Goal: Transaction & Acquisition: Obtain resource

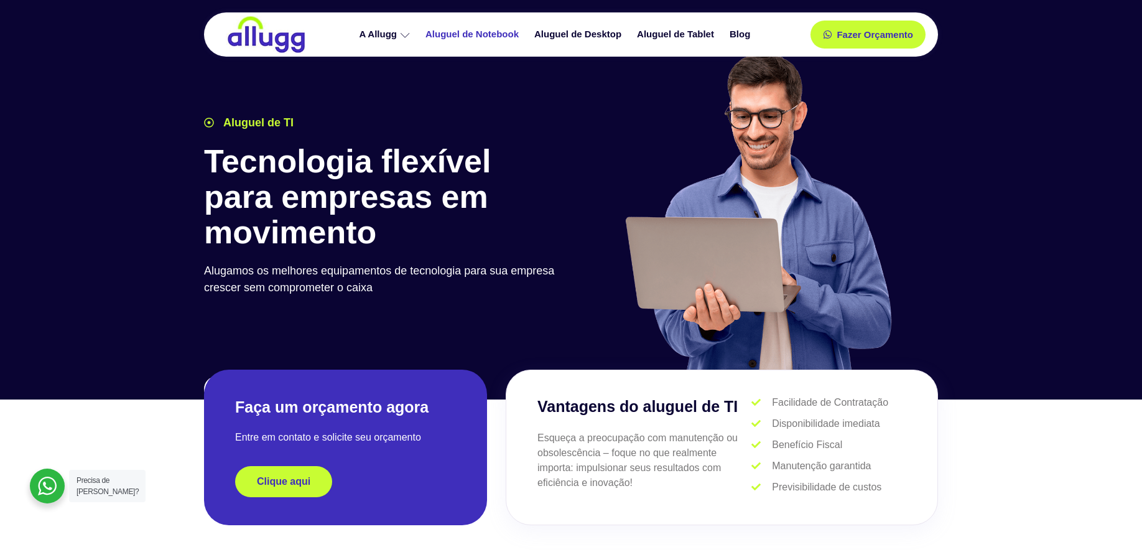
click at [468, 30] on link "Aluguel de Notebook" at bounding box center [473, 35] width 109 height 22
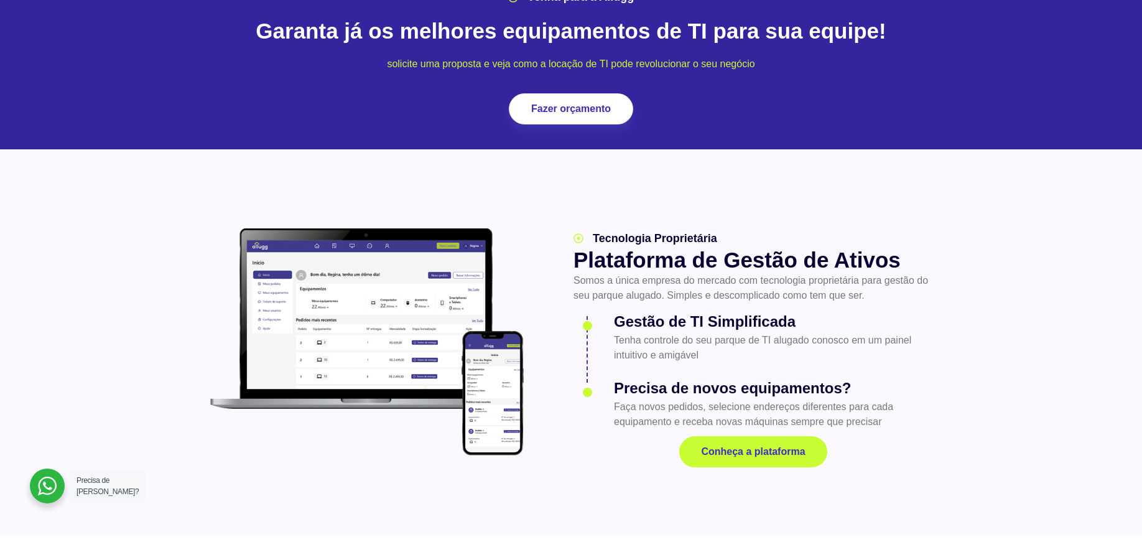
scroll to position [1523, 0]
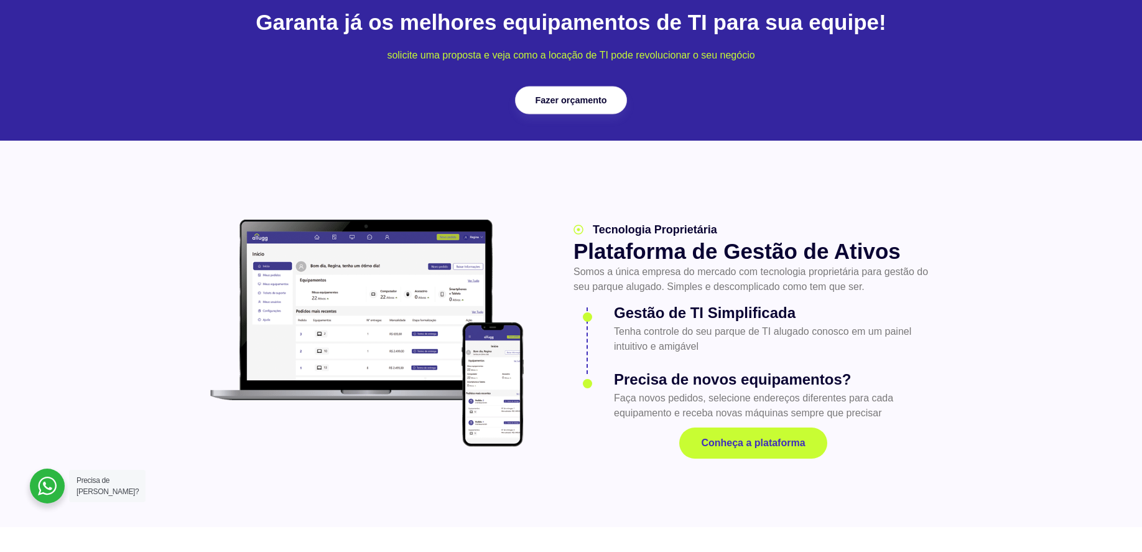
click at [560, 86] on link "Fazer orçamento" at bounding box center [571, 100] width 112 height 28
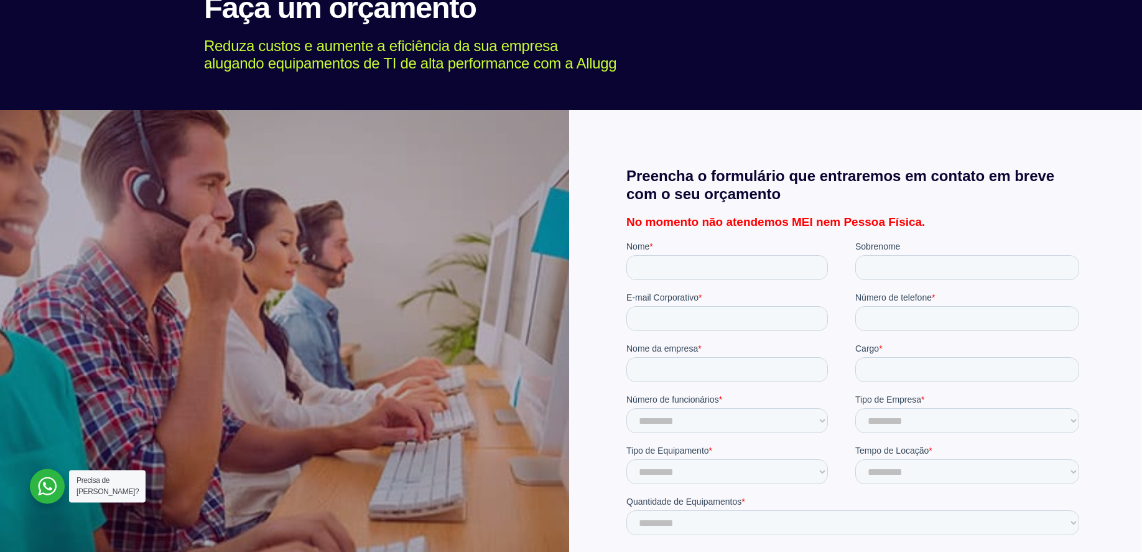
scroll to position [127, 0]
